Goal: Task Accomplishment & Management: Manage account settings

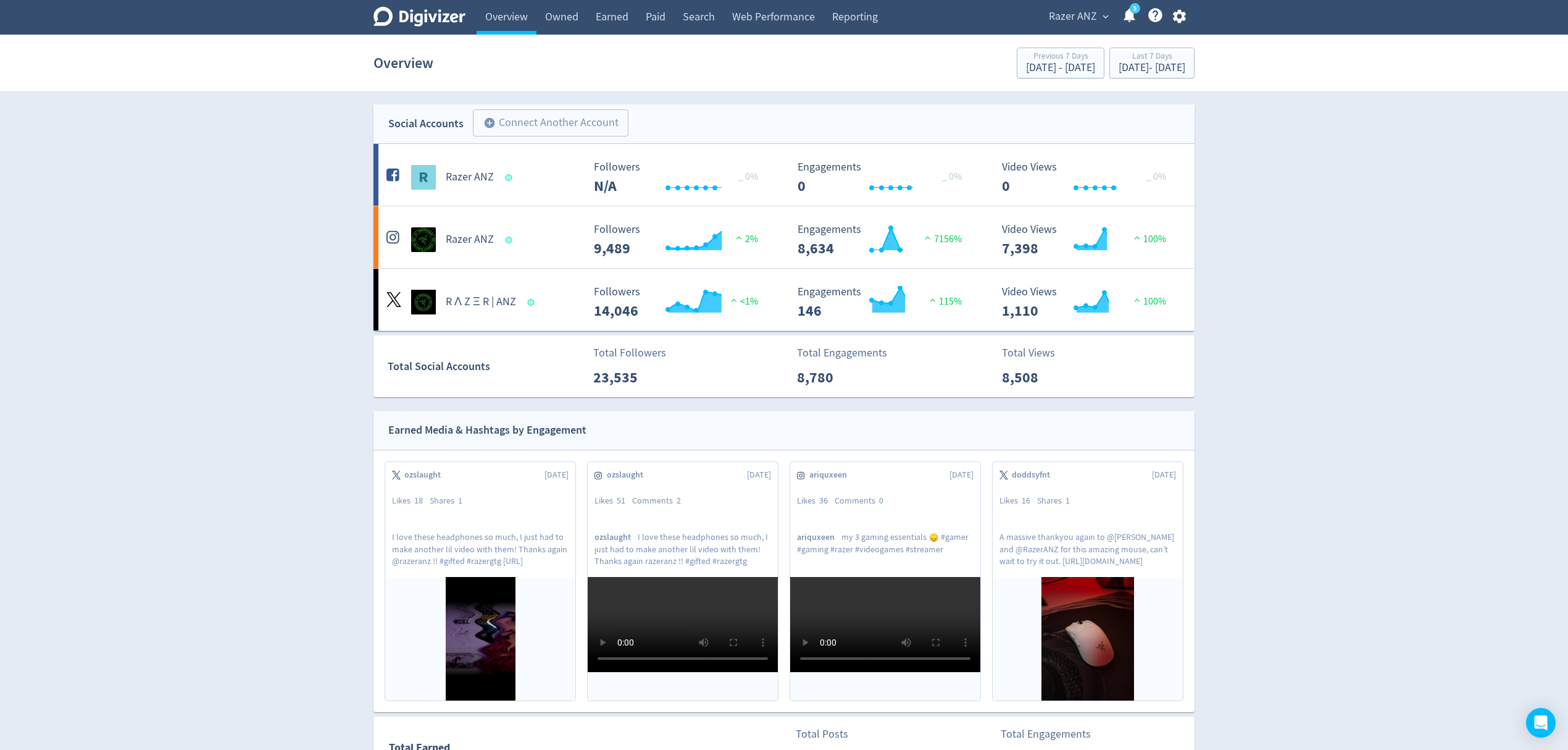
click at [1065, 18] on span "Razer ANZ" at bounding box center [1073, 16] width 48 height 20
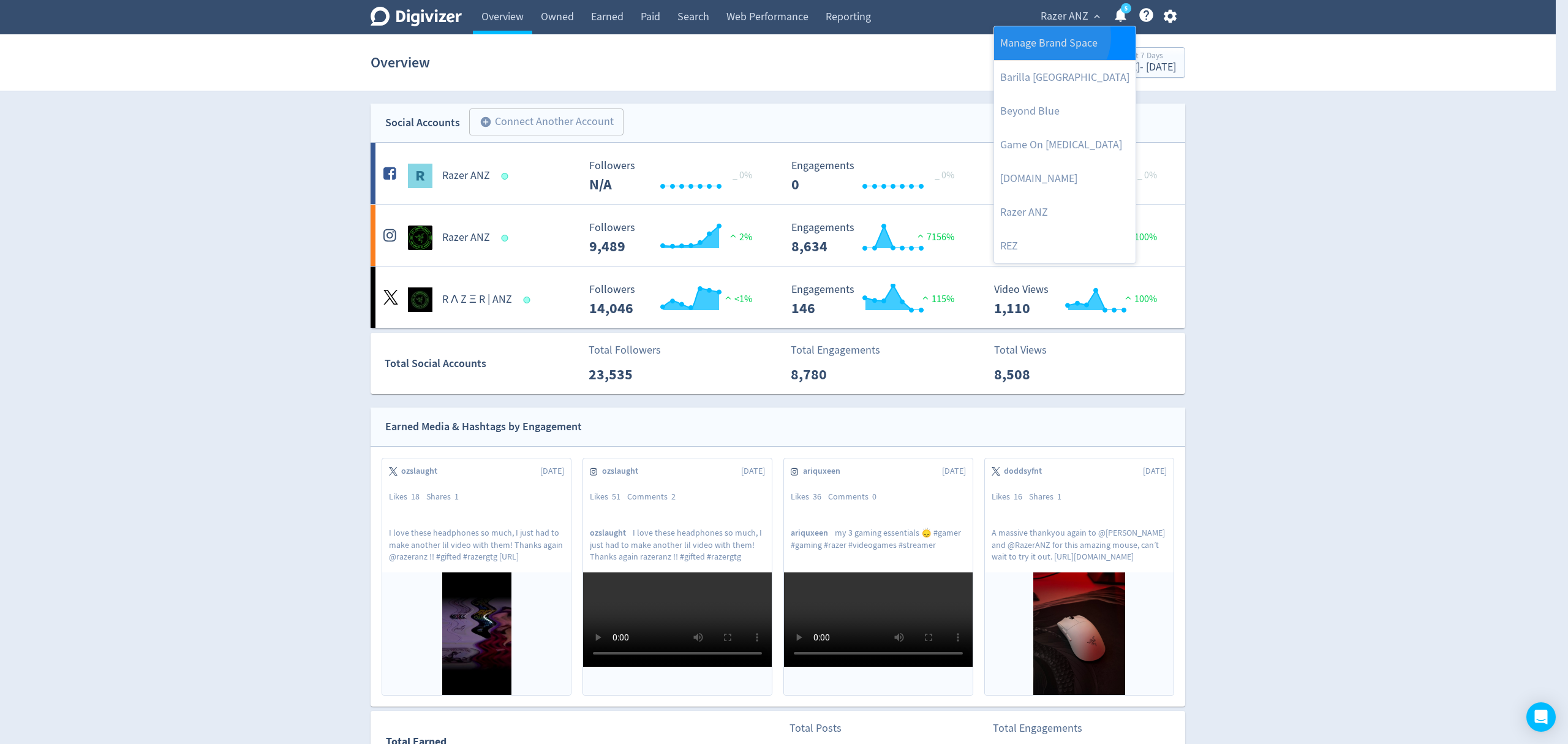
click at [1050, 36] on link "Manage Brand Space" at bounding box center [1065, 43] width 142 height 34
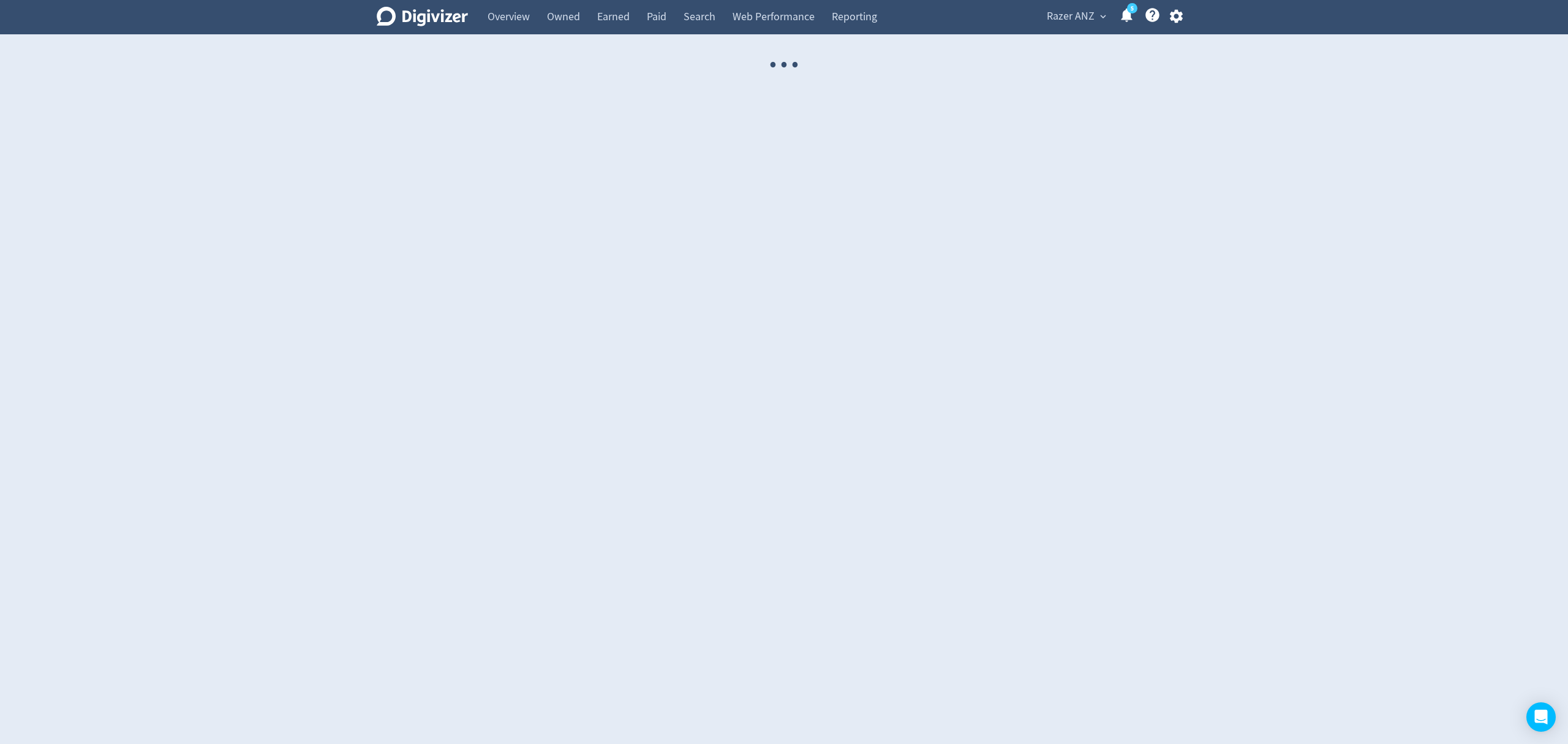
select select "USER"
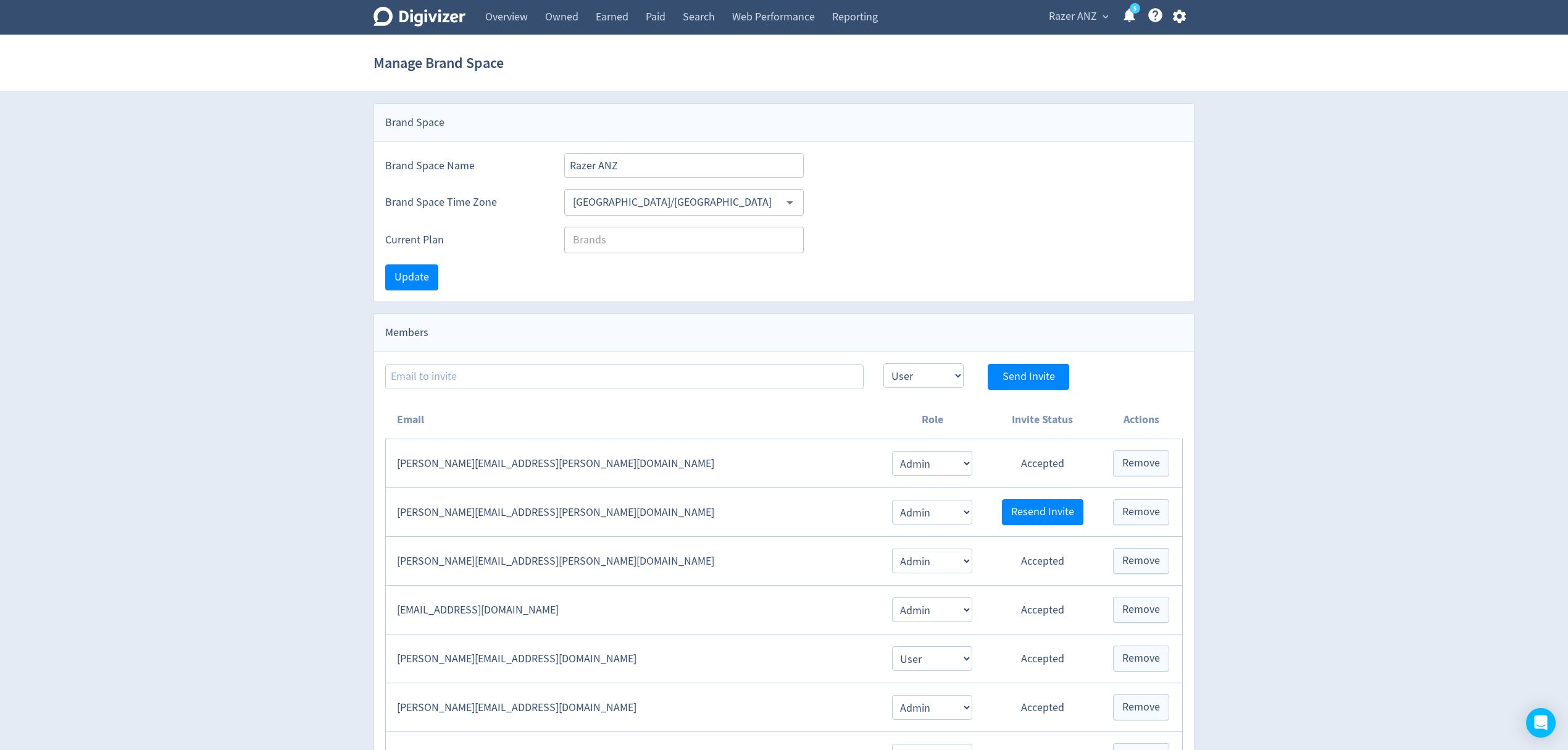
click at [1177, 17] on icon "button" at bounding box center [1180, 16] width 17 height 17
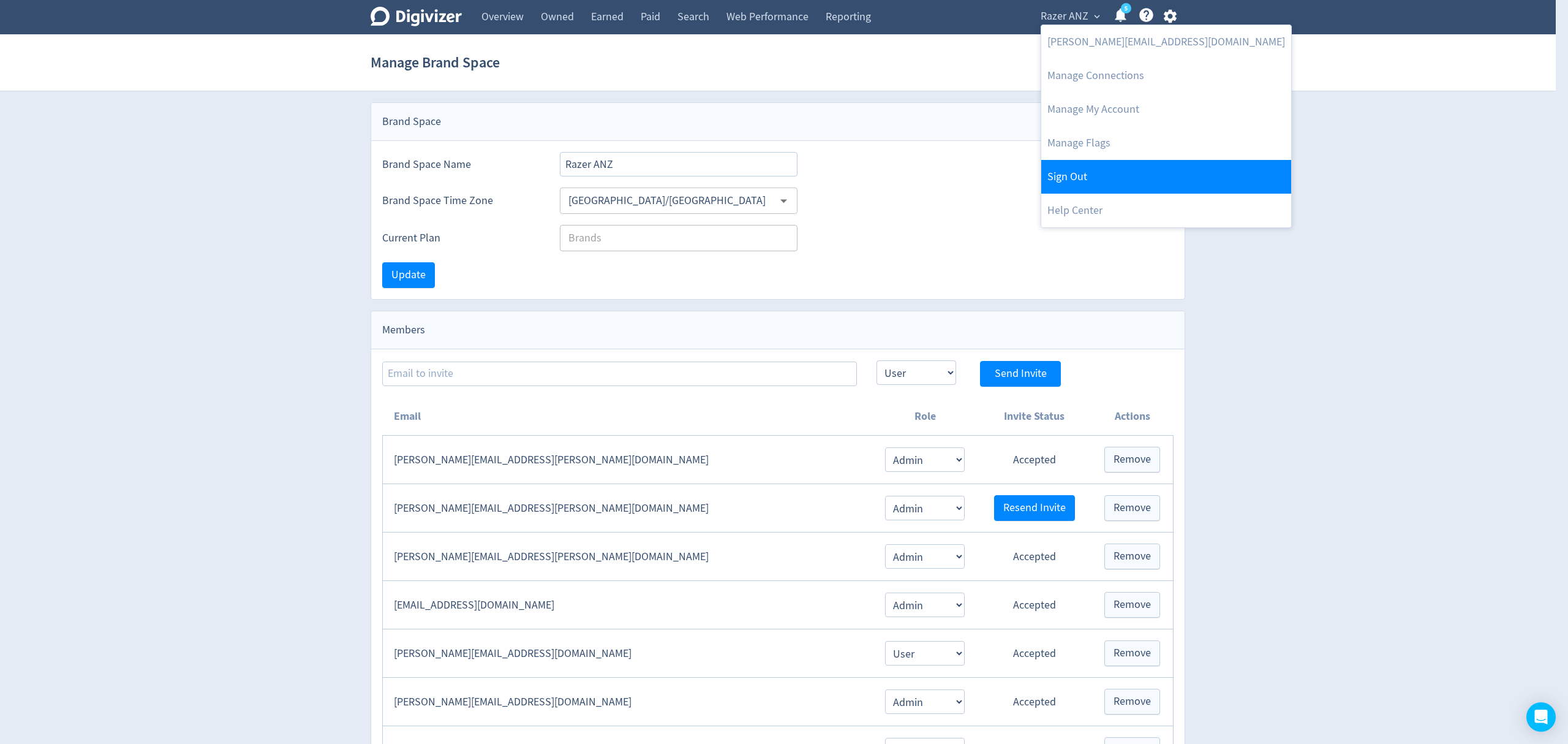
click at [1075, 188] on link "Sign Out" at bounding box center [1166, 177] width 250 height 34
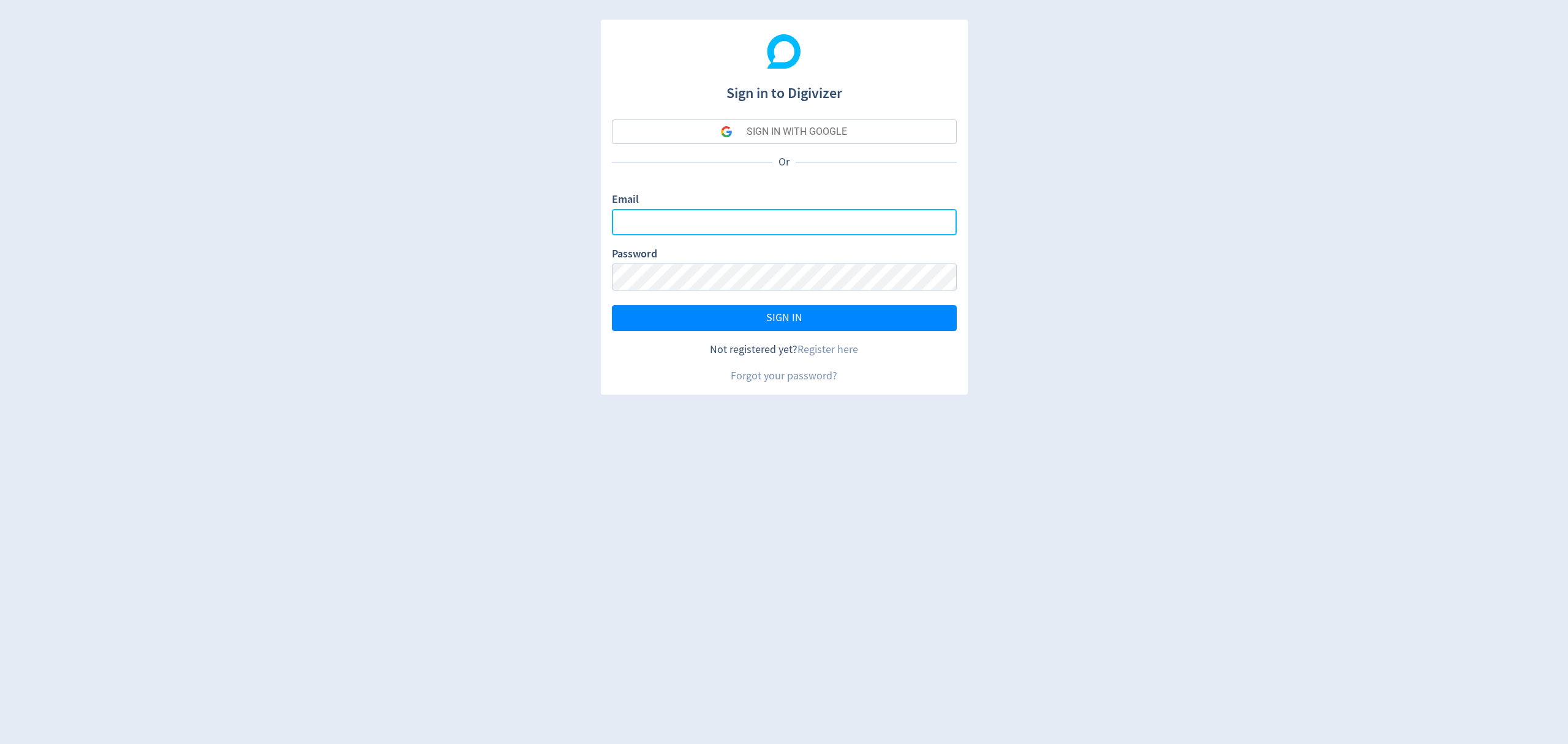
type input "[EMAIL_ADDRESS][PERSON_NAME][DOMAIN_NAME]"
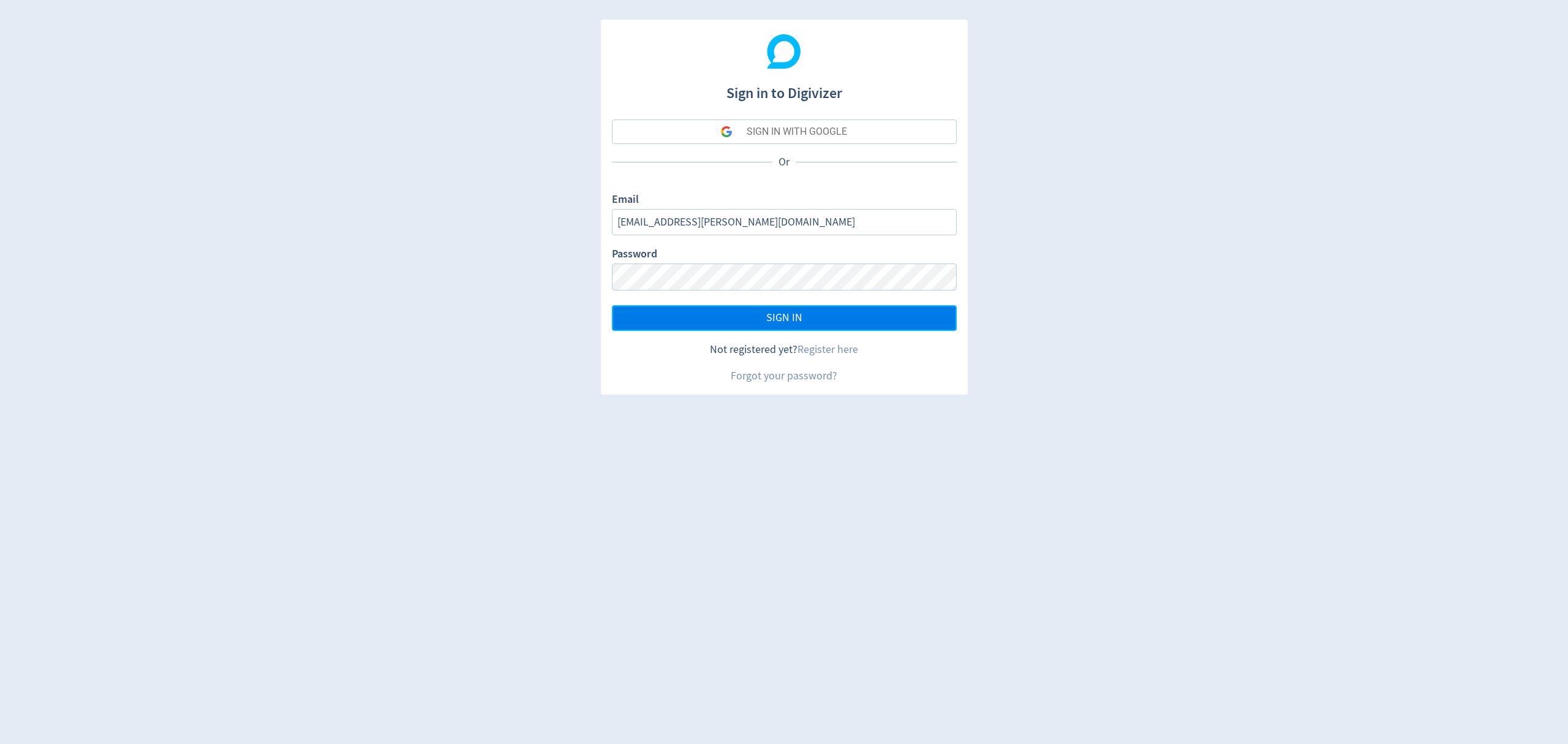
click at [771, 320] on span "SIGN IN" at bounding box center [784, 318] width 36 height 11
